Goal: Navigation & Orientation: Find specific page/section

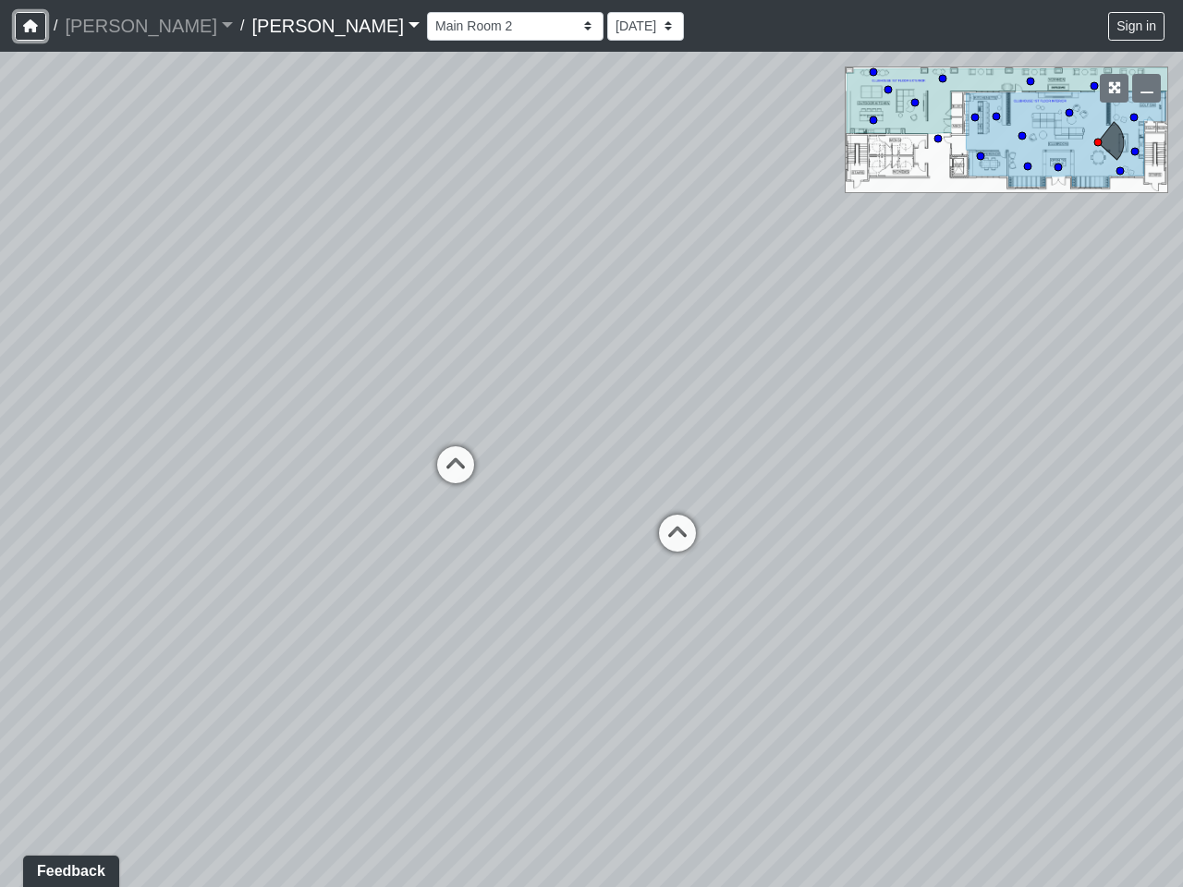
click at [30, 26] on icon "button" at bounding box center [30, 25] width 15 height 13
click at [1136, 26] on button "Sign in" at bounding box center [1136, 26] width 56 height 29
click at [1113, 88] on icon "button" at bounding box center [1114, 87] width 13 height 13
click at [1146, 88] on icon "button" at bounding box center [1146, 87] width 13 height 13
click at [455, 465] on icon at bounding box center [455, 473] width 55 height 55
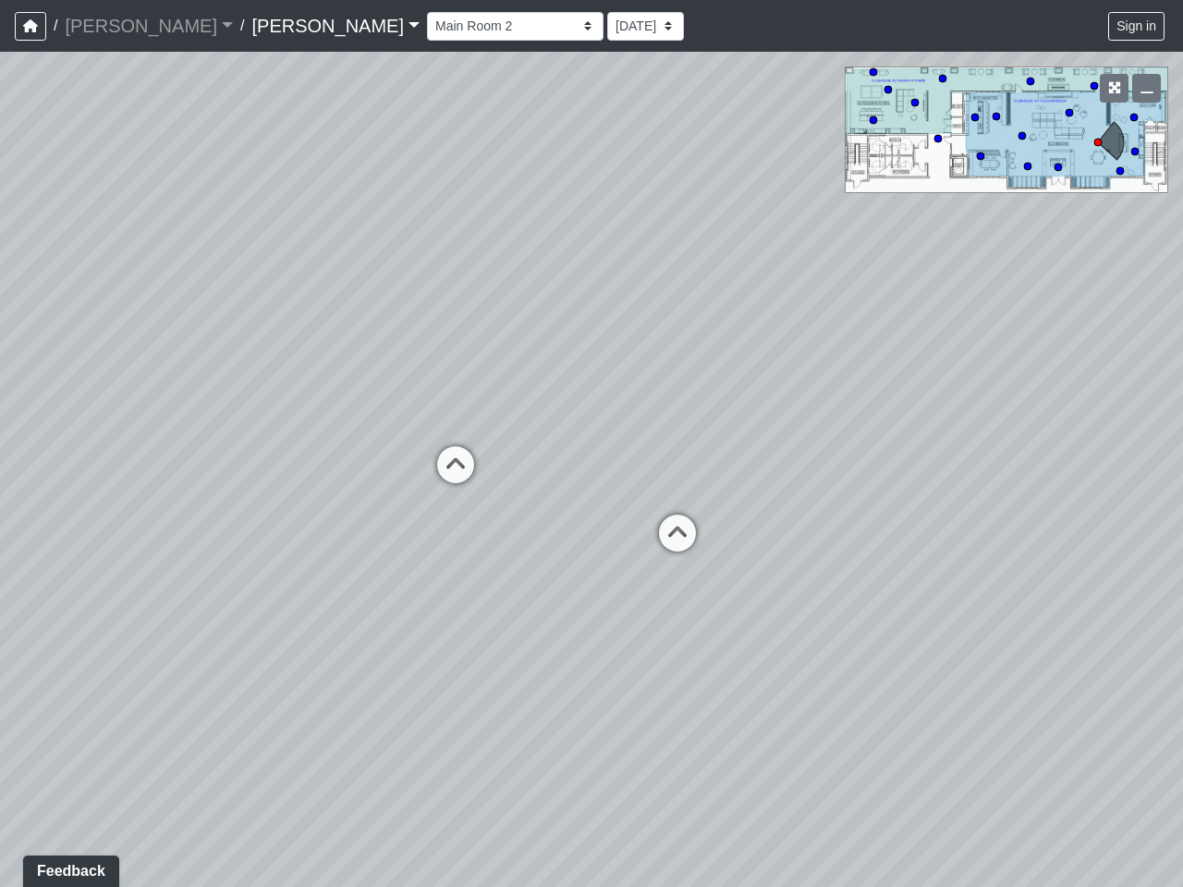
click at [677, 533] on div "Loading... Craft Room Loading... Kitchenette 2 Loading... Games Loading... Entr…" at bounding box center [591, 469] width 1183 height 835
click at [0, 866] on div "Loading... Craft Room Loading... Kitchenette 2 Loading... Games Loading... Entr…" at bounding box center [591, 469] width 1183 height 835
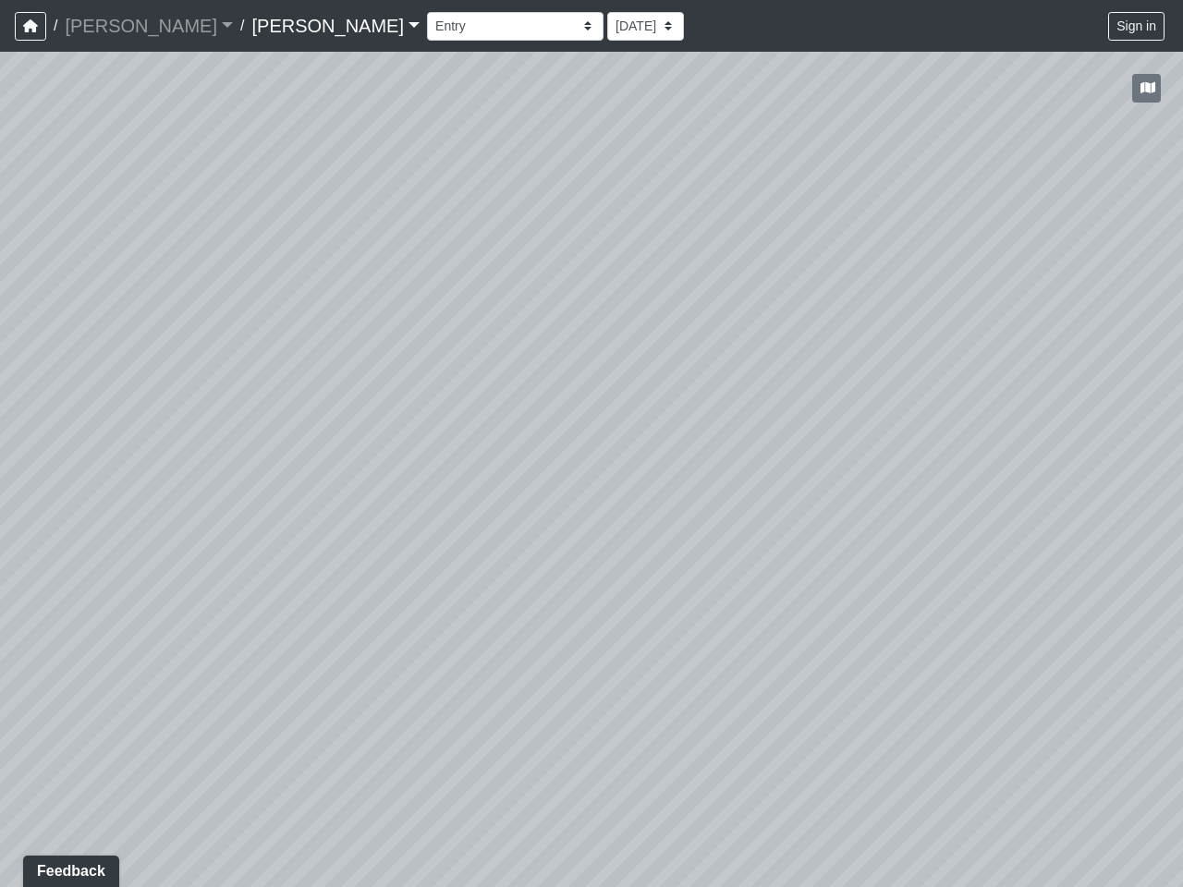
select select "hXrYkMgWkkEWRR81WvZKC3"
